Goal: Task Accomplishment & Management: Use online tool/utility

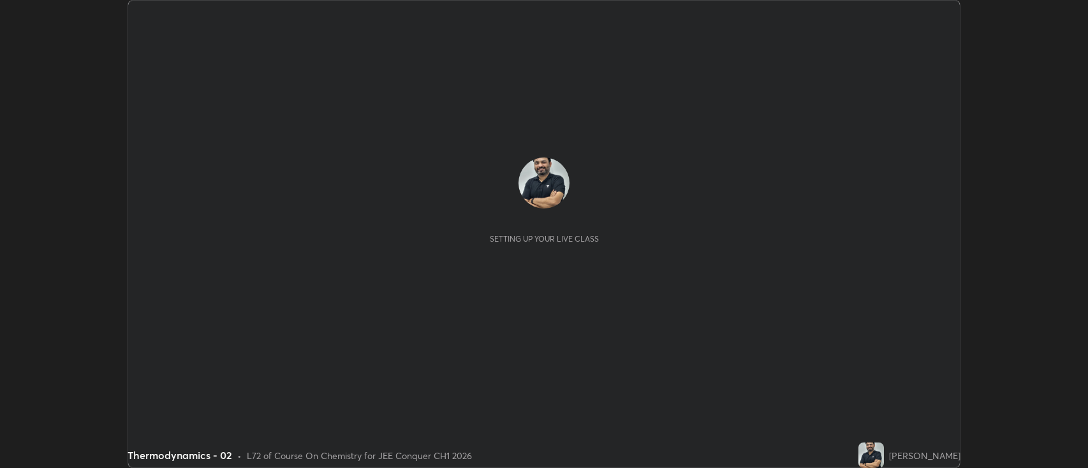
scroll to position [468, 1088]
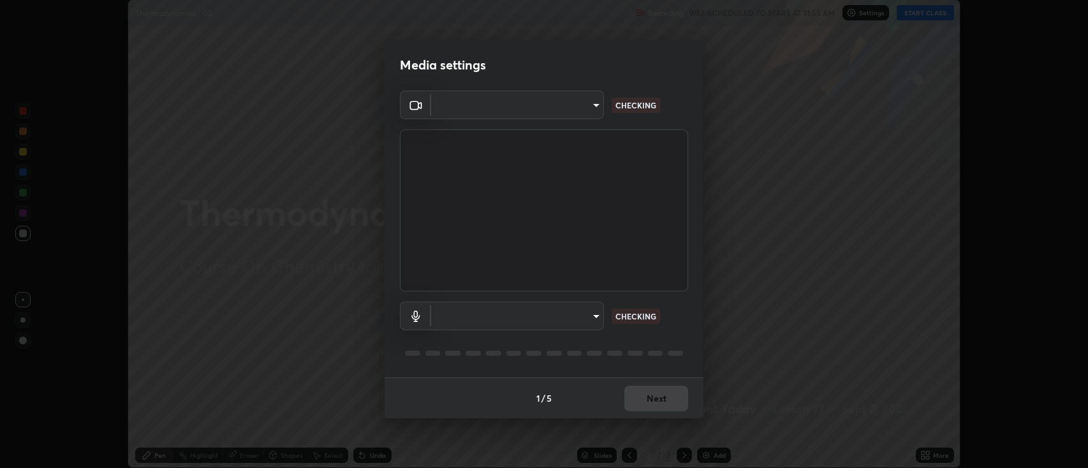
type input "2c539df44b605aa39b17bbacab34c2b800175de7e12b0f96efb5519cb0c2d180"
type input "default"
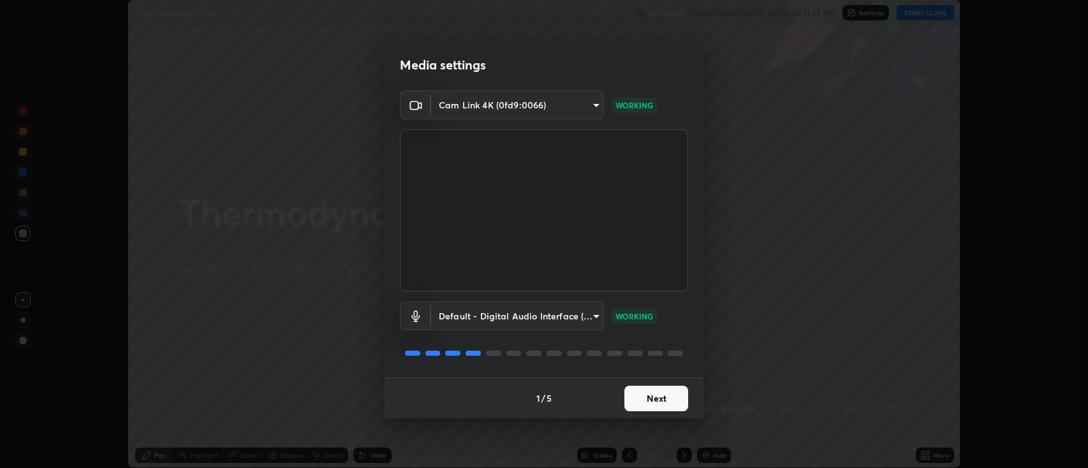
click at [650, 403] on button "Next" at bounding box center [657, 399] width 64 height 26
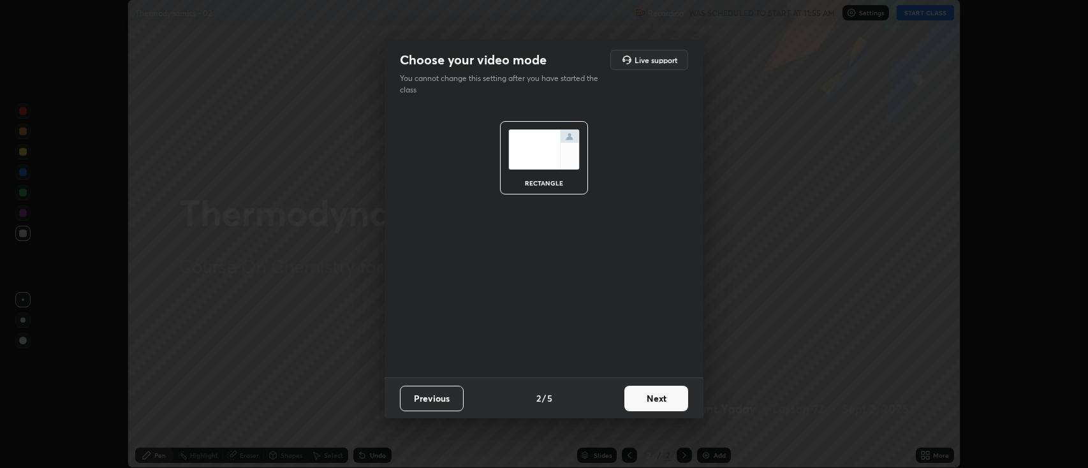
click at [653, 398] on button "Next" at bounding box center [657, 399] width 64 height 26
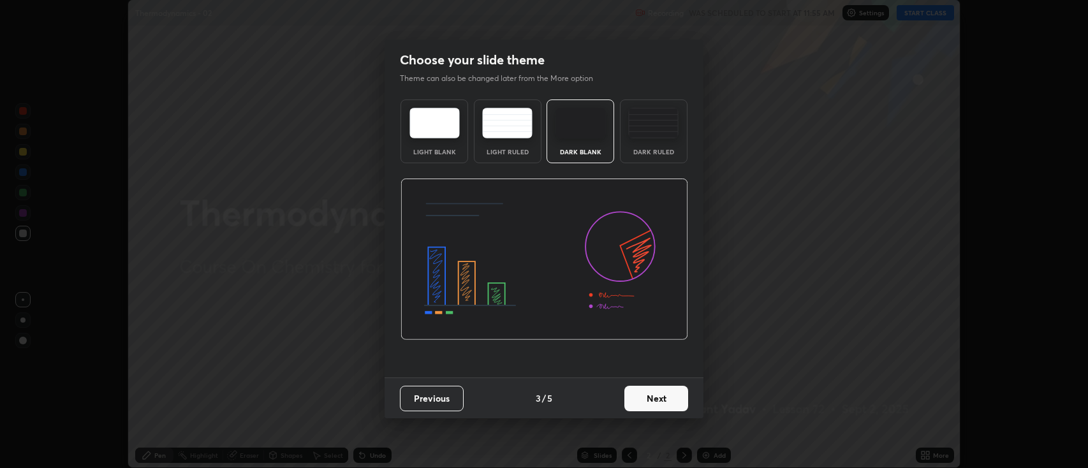
click at [650, 401] on button "Next" at bounding box center [657, 399] width 64 height 26
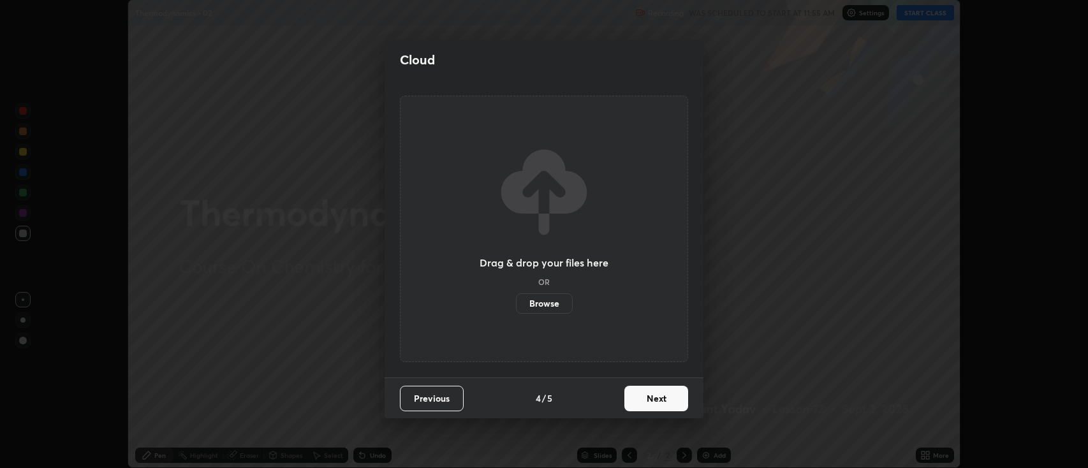
click at [646, 399] on button "Next" at bounding box center [657, 399] width 64 height 26
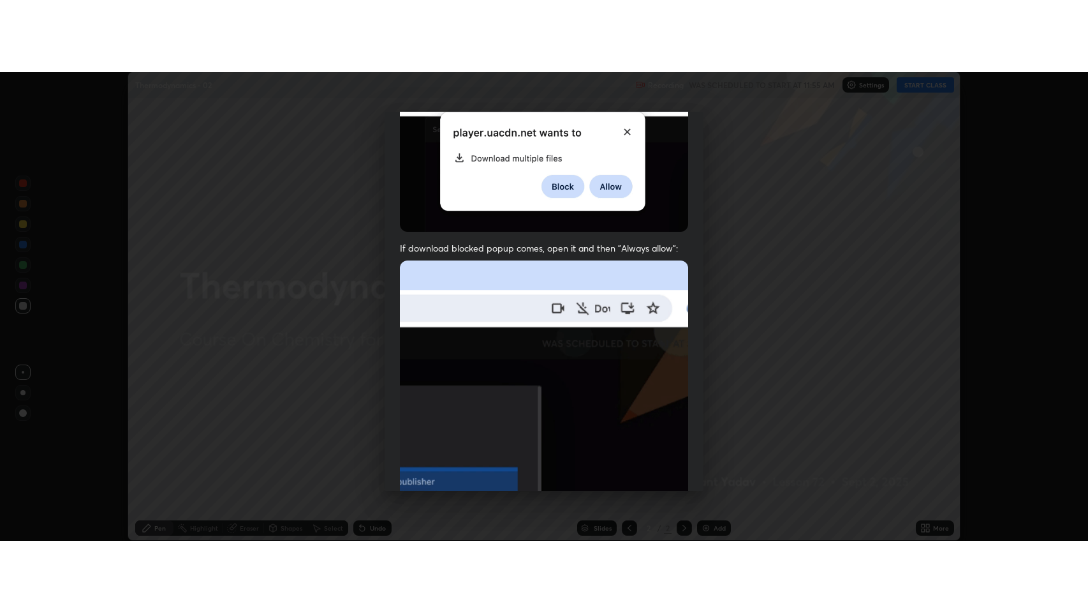
scroll to position [259, 0]
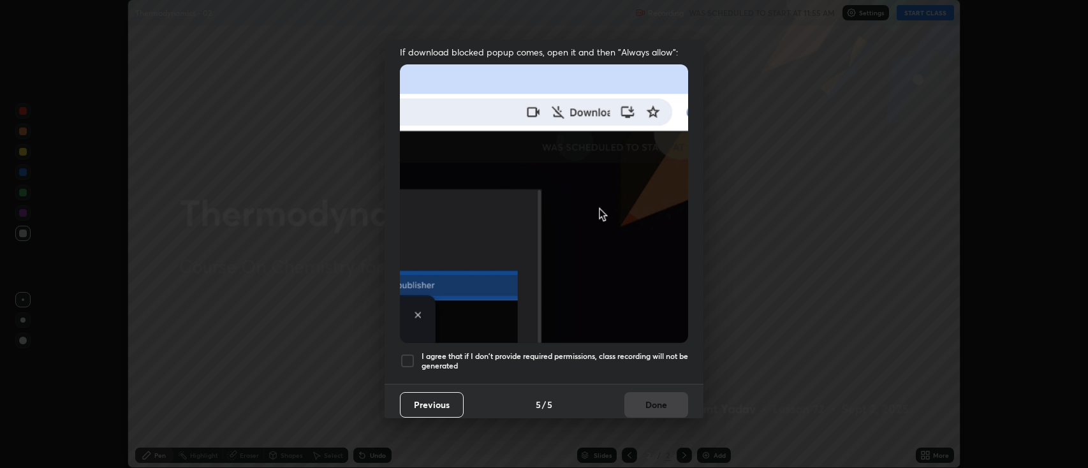
click at [406, 353] on div at bounding box center [407, 360] width 15 height 15
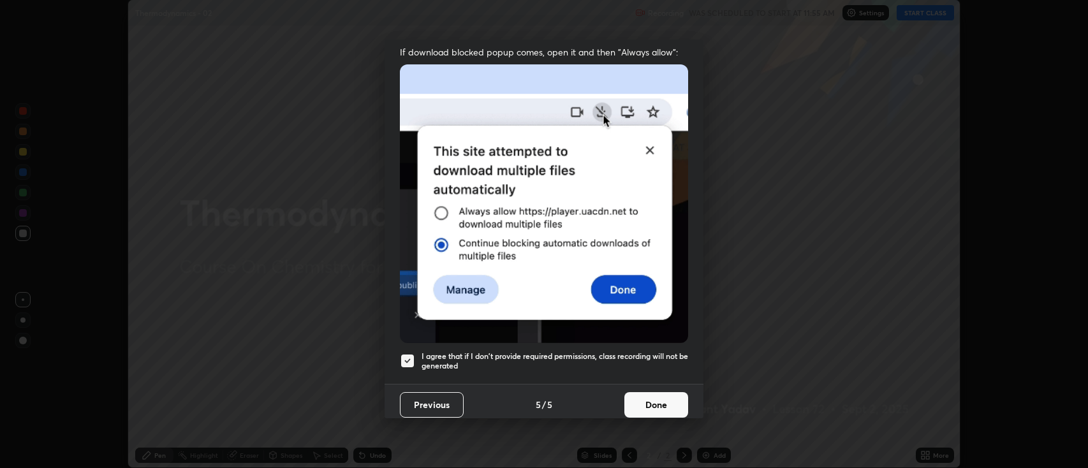
click at [656, 399] on button "Done" at bounding box center [657, 405] width 64 height 26
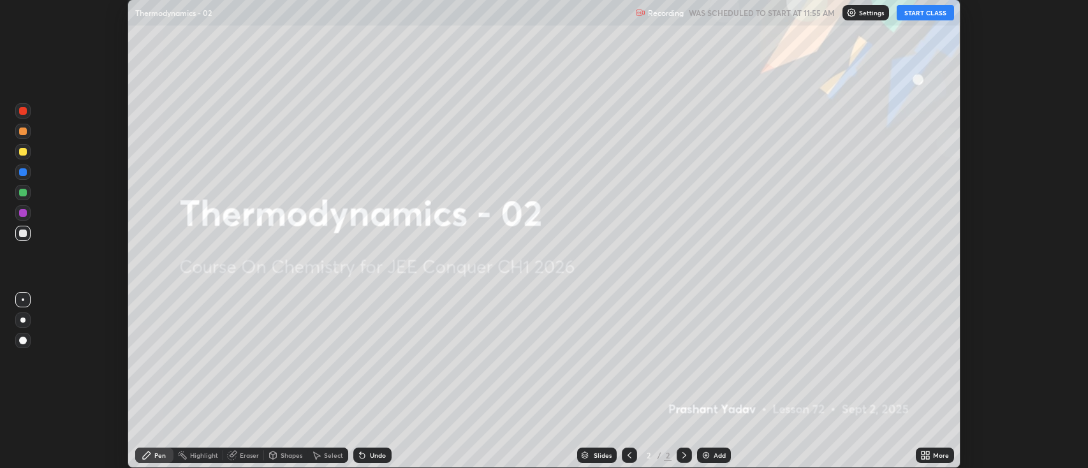
click at [930, 457] on icon at bounding box center [927, 457] width 3 height 3
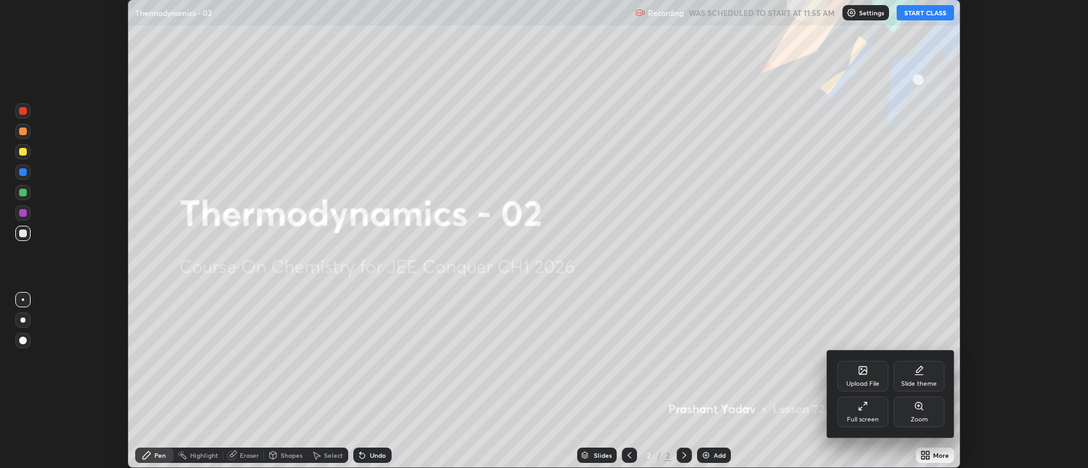
click at [871, 419] on div "Full screen" at bounding box center [863, 420] width 32 height 6
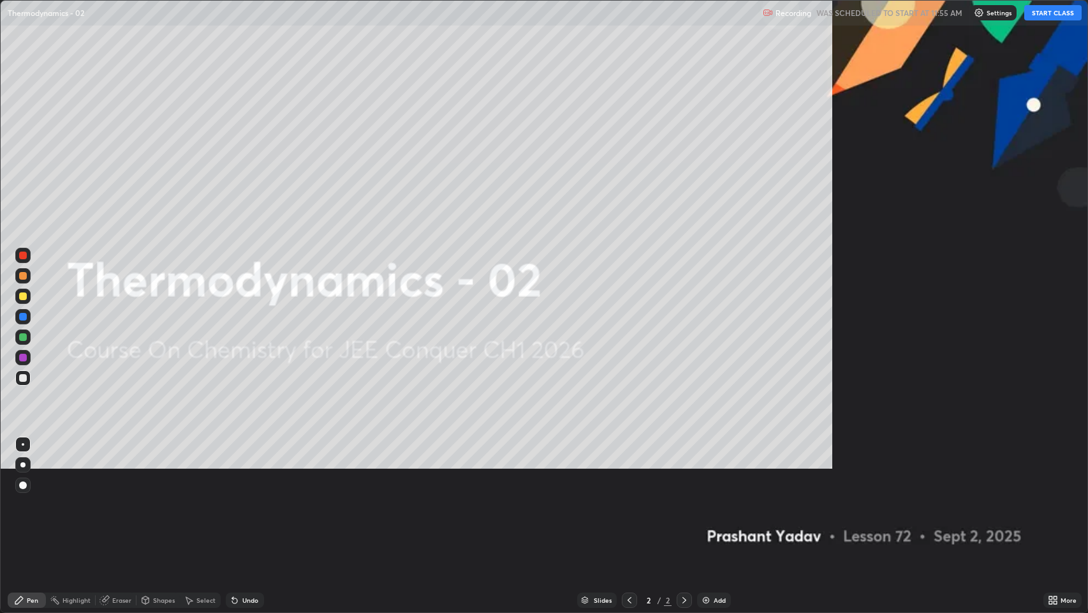
scroll to position [613, 1088]
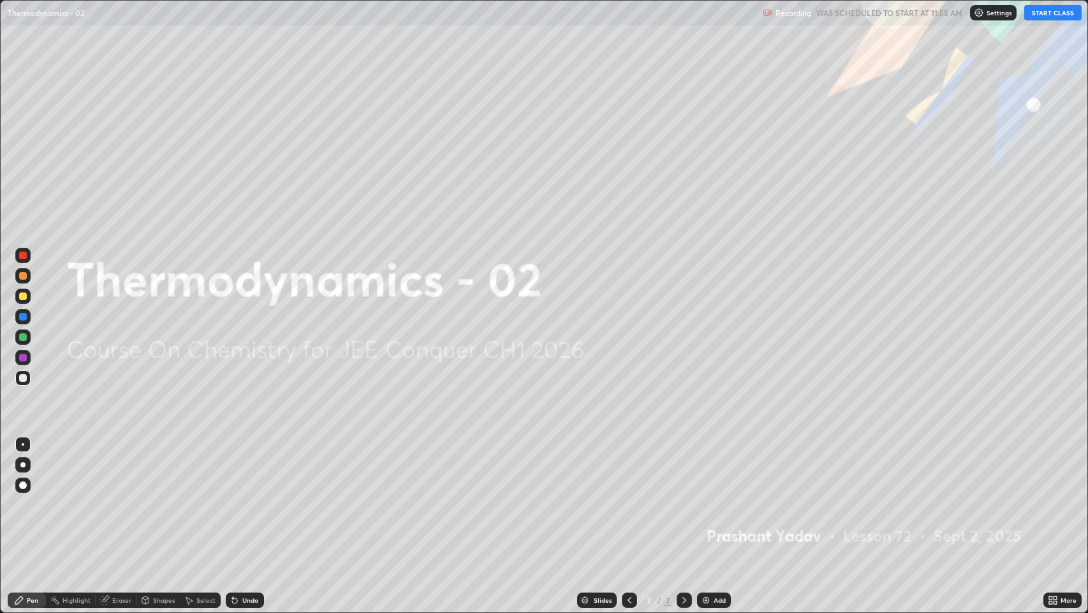
click at [704, 468] on img at bounding box center [706, 600] width 10 height 10
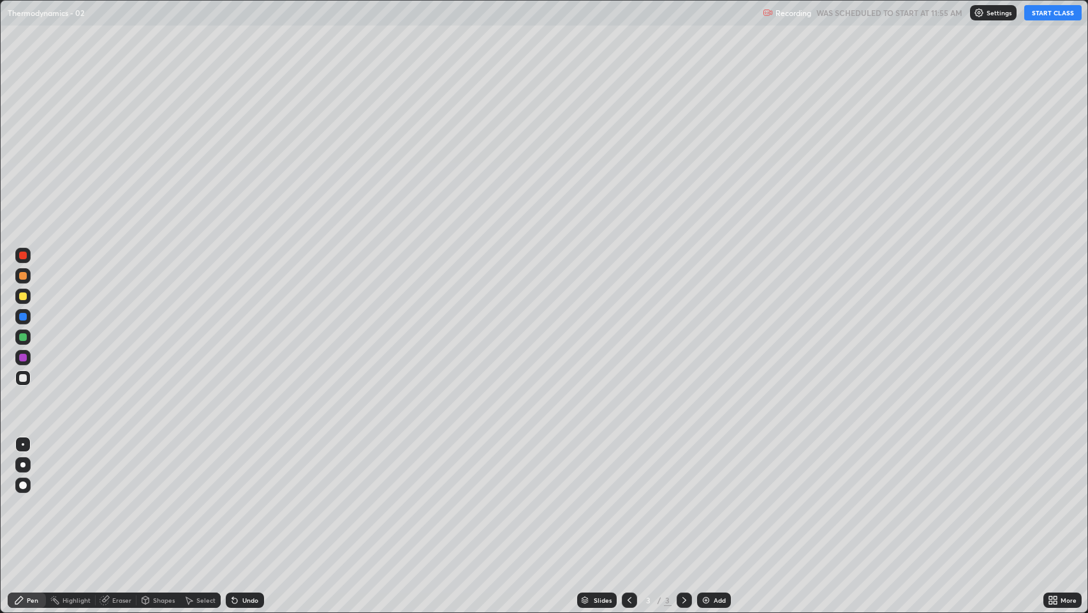
click at [1037, 17] on button "START CLASS" at bounding box center [1053, 12] width 57 height 15
click at [24, 468] on div at bounding box center [22, 464] width 15 height 15
click at [237, 468] on div "Undo" at bounding box center [245, 599] width 38 height 15
click at [240, 468] on div "Undo" at bounding box center [242, 600] width 43 height 26
click at [22, 296] on div at bounding box center [23, 296] width 8 height 8
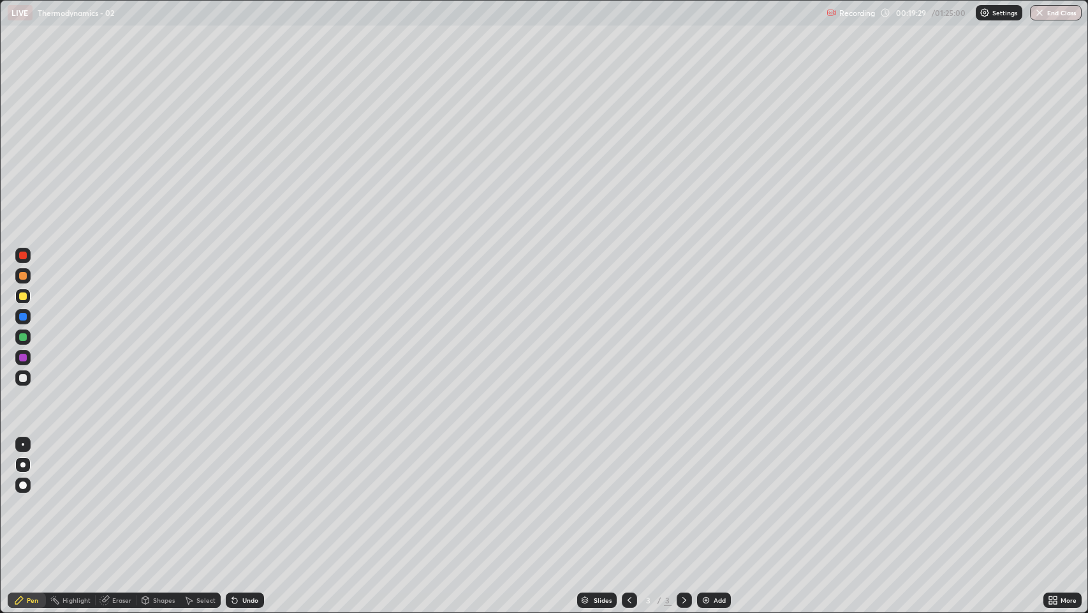
click at [705, 468] on div "Add" at bounding box center [714, 599] width 34 height 15
click at [24, 382] on div at bounding box center [22, 377] width 15 height 15
click at [22, 294] on div at bounding box center [23, 296] width 8 height 8
click at [26, 381] on div at bounding box center [23, 378] width 8 height 8
click at [708, 468] on img at bounding box center [706, 600] width 10 height 10
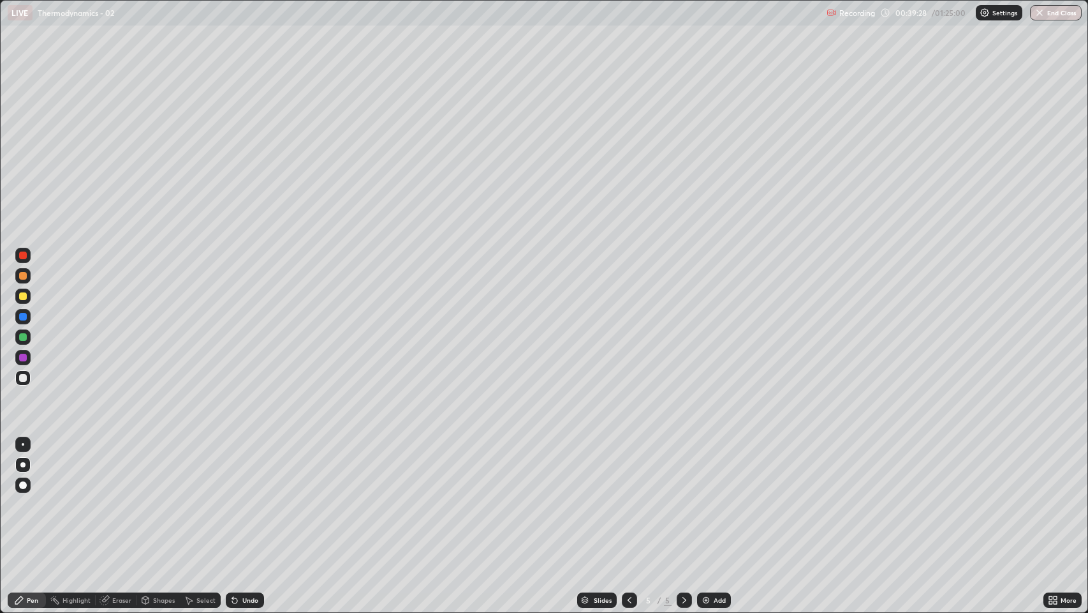
click at [123, 468] on div "Eraser" at bounding box center [121, 600] width 19 height 6
click at [36, 468] on div "Pen" at bounding box center [32, 600] width 11 height 6
click at [705, 468] on img at bounding box center [706, 600] width 10 height 10
click at [701, 468] on img at bounding box center [706, 600] width 10 height 10
click at [627, 468] on icon at bounding box center [630, 600] width 10 height 10
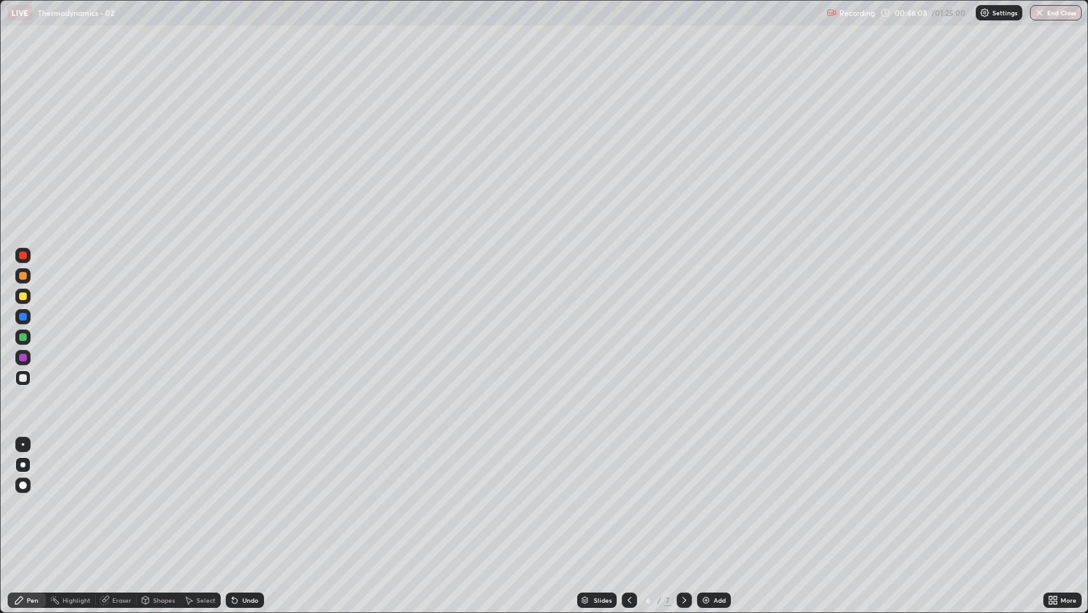
click at [702, 468] on img at bounding box center [706, 600] width 10 height 10
click at [24, 295] on div at bounding box center [23, 296] width 8 height 8
click at [703, 468] on img at bounding box center [706, 600] width 10 height 10
click at [24, 375] on div at bounding box center [23, 378] width 8 height 8
click at [22, 299] on div at bounding box center [23, 296] width 8 height 8
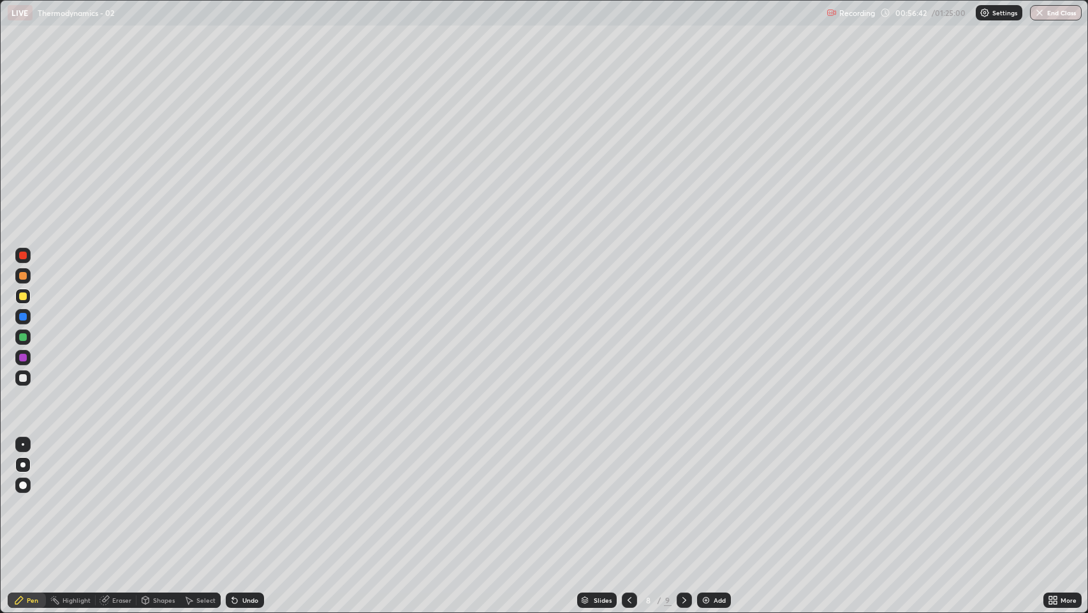
click at [710, 468] on div "Add" at bounding box center [714, 599] width 34 height 15
click at [21, 378] on div at bounding box center [23, 378] width 8 height 8
click at [710, 468] on div "Add" at bounding box center [714, 599] width 34 height 15
click at [630, 468] on icon at bounding box center [630, 600] width 10 height 10
click at [703, 468] on img at bounding box center [706, 600] width 10 height 10
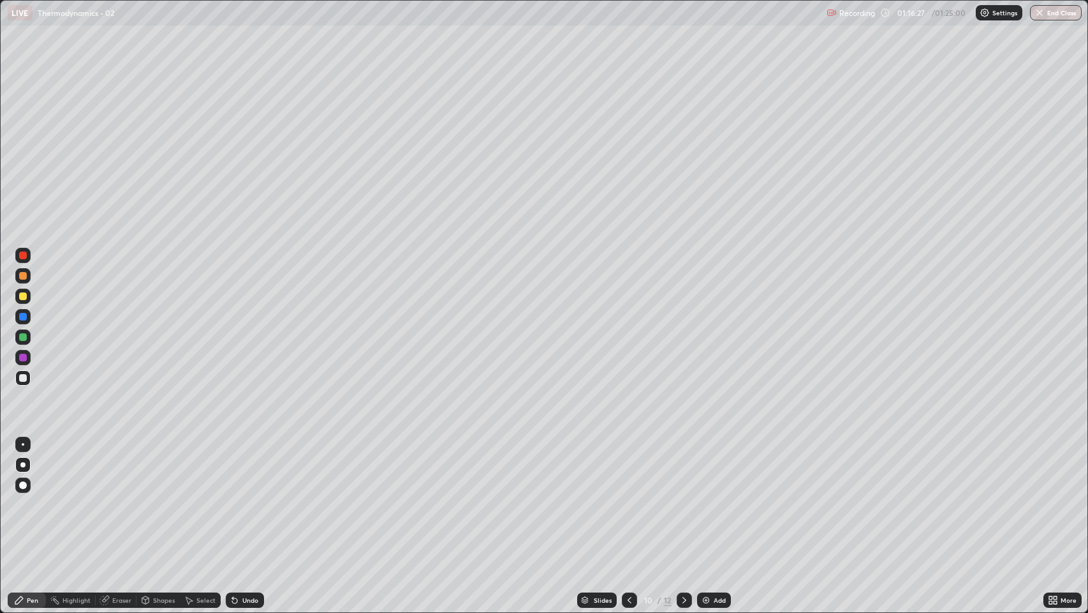
click at [22, 297] on div at bounding box center [23, 296] width 8 height 8
click at [709, 468] on div "Add" at bounding box center [714, 599] width 34 height 15
click at [24, 376] on div at bounding box center [23, 378] width 8 height 8
click at [22, 278] on div at bounding box center [23, 276] width 8 height 8
click at [26, 383] on div at bounding box center [22, 377] width 15 height 15
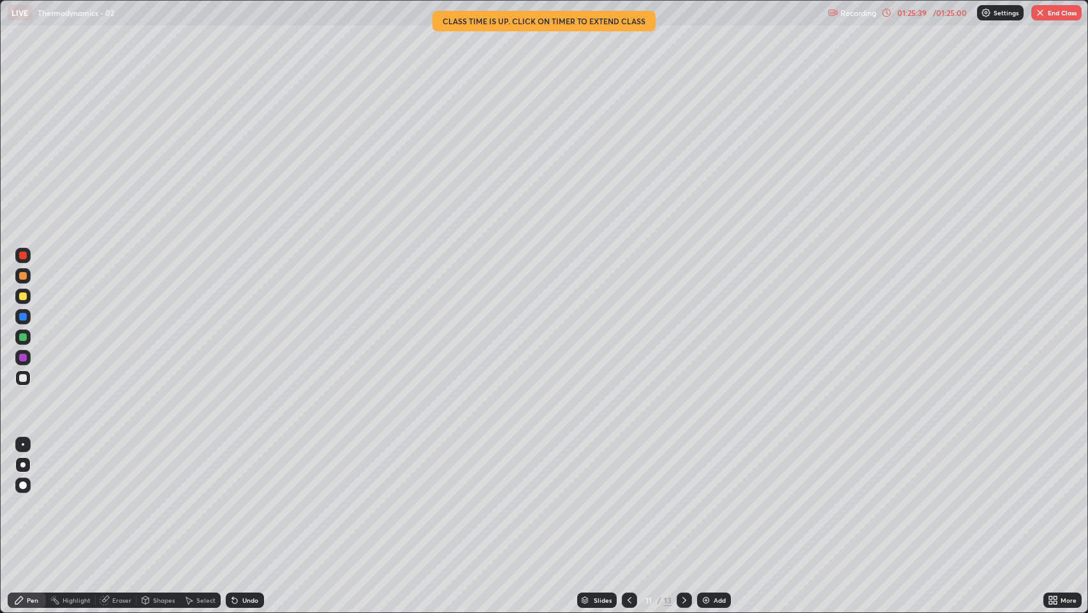
click at [40, 468] on div "Pen" at bounding box center [27, 599] width 38 height 15
click at [884, 16] on icon at bounding box center [887, 12] width 8 height 8
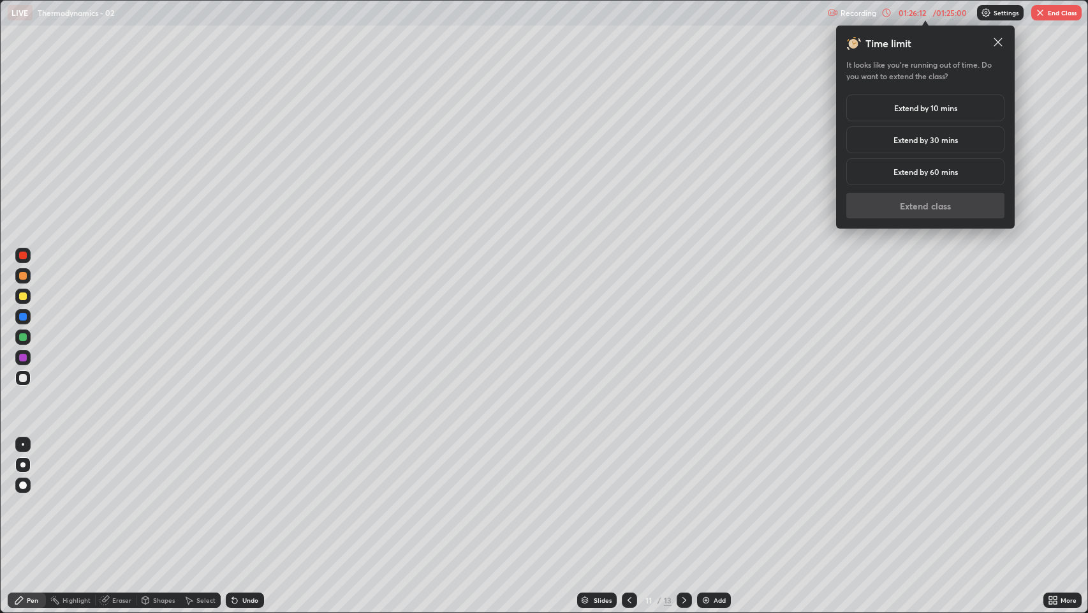
click at [916, 111] on h5 "Extend by 10 mins" at bounding box center [926, 107] width 63 height 11
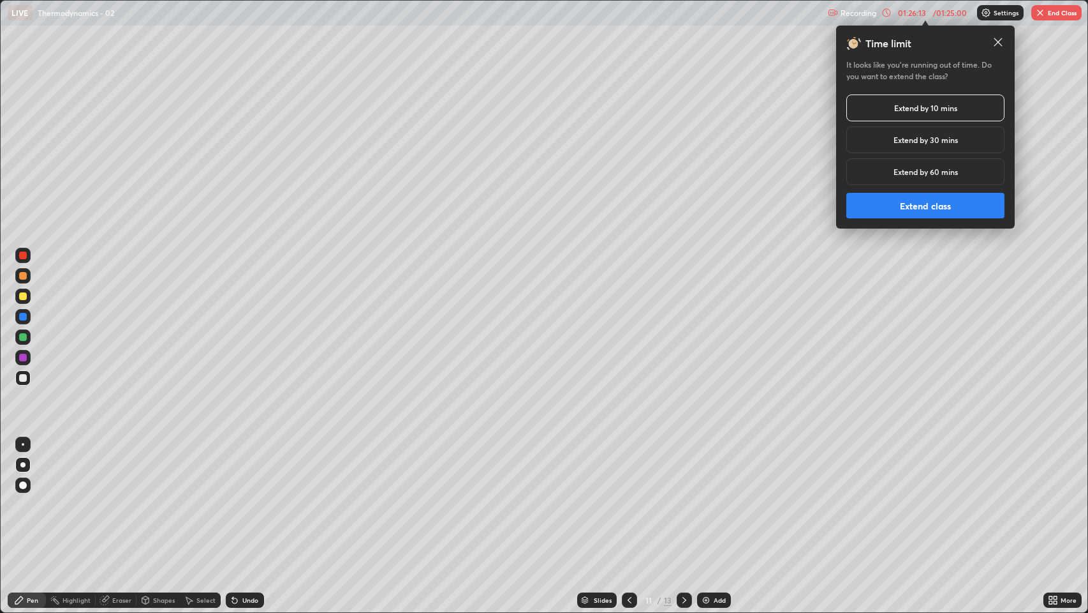
click at [910, 209] on button "Extend class" at bounding box center [926, 206] width 158 height 26
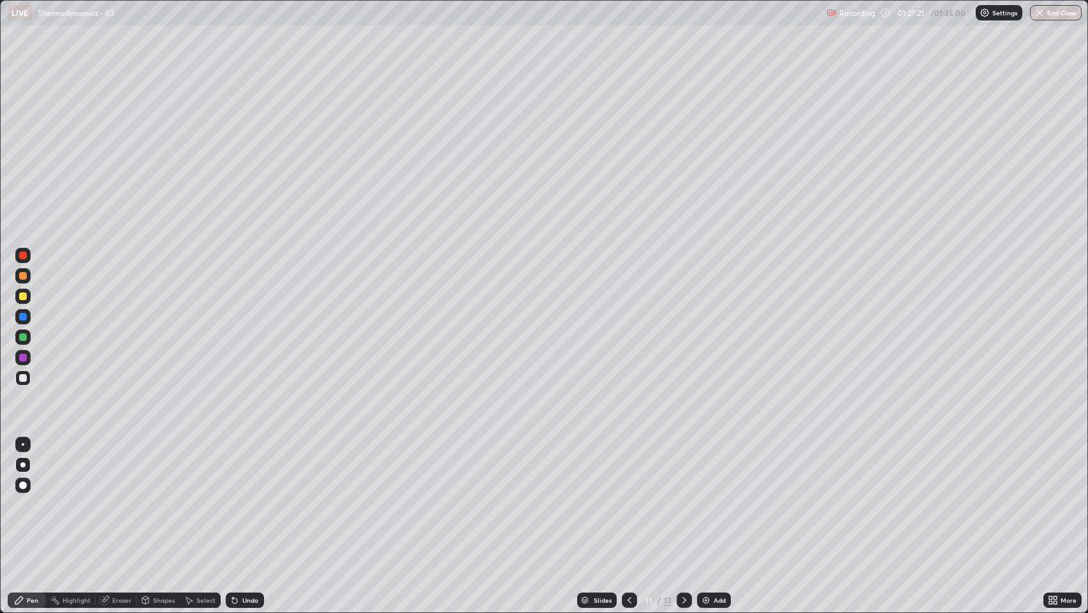
click at [22, 278] on div at bounding box center [23, 276] width 8 height 8
click at [27, 278] on div at bounding box center [22, 275] width 15 height 15
click at [22, 255] on div at bounding box center [23, 255] width 8 height 8
click at [1060, 13] on button "End Class" at bounding box center [1057, 12] width 50 height 15
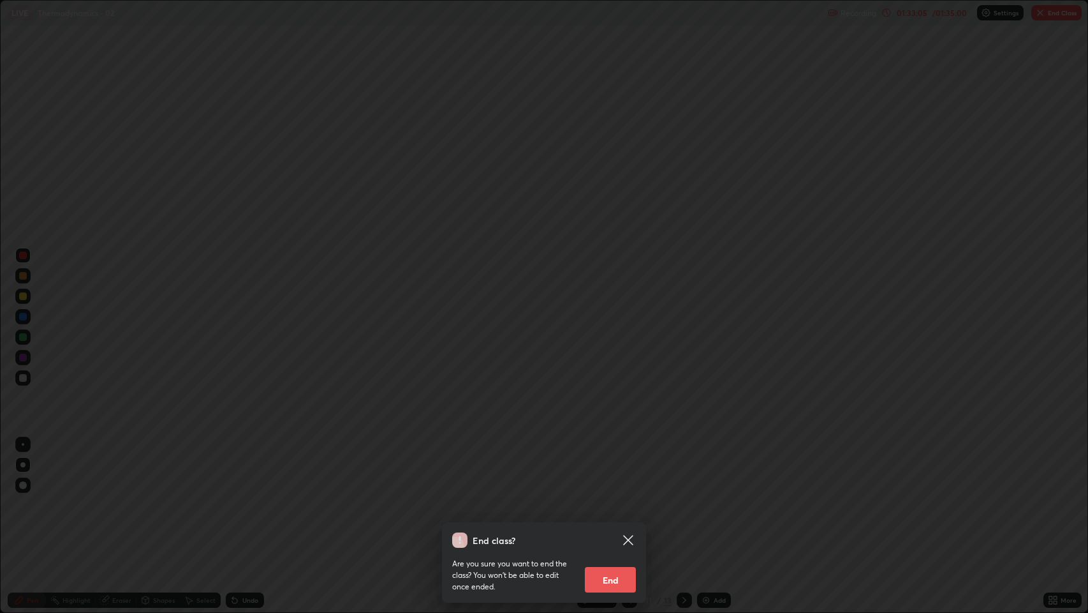
click at [606, 468] on button "End" at bounding box center [610, 580] width 51 height 26
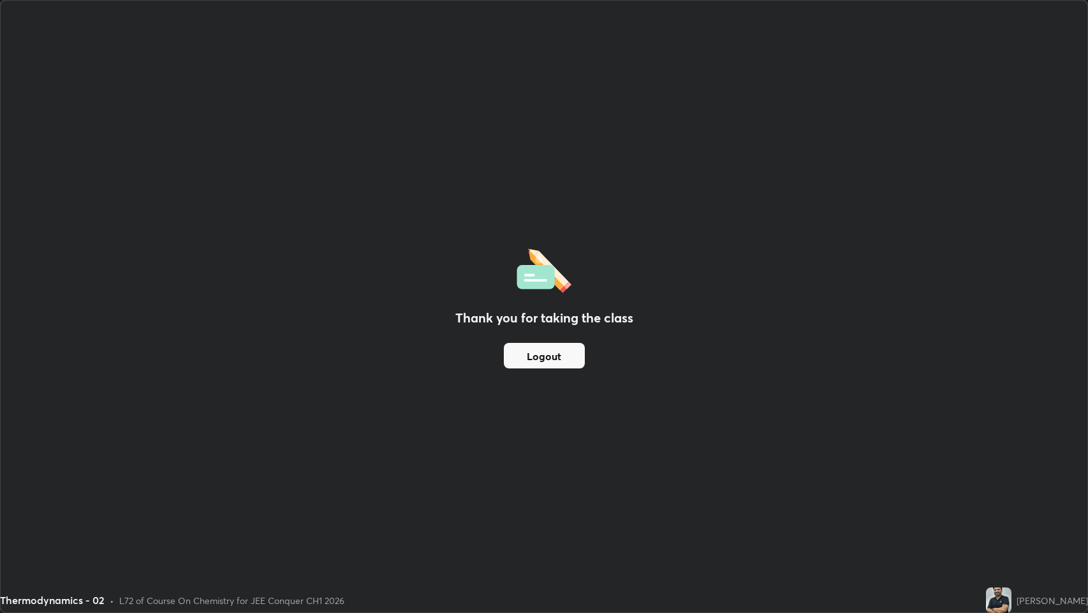
click at [565, 364] on button "Logout" at bounding box center [544, 356] width 81 height 26
click at [563, 357] on button "Logout" at bounding box center [544, 356] width 81 height 26
click at [561, 359] on button "Logout" at bounding box center [544, 356] width 81 height 26
click at [561, 362] on button "Logout" at bounding box center [544, 356] width 81 height 26
